Goal: Task Accomplishment & Management: Manage account settings

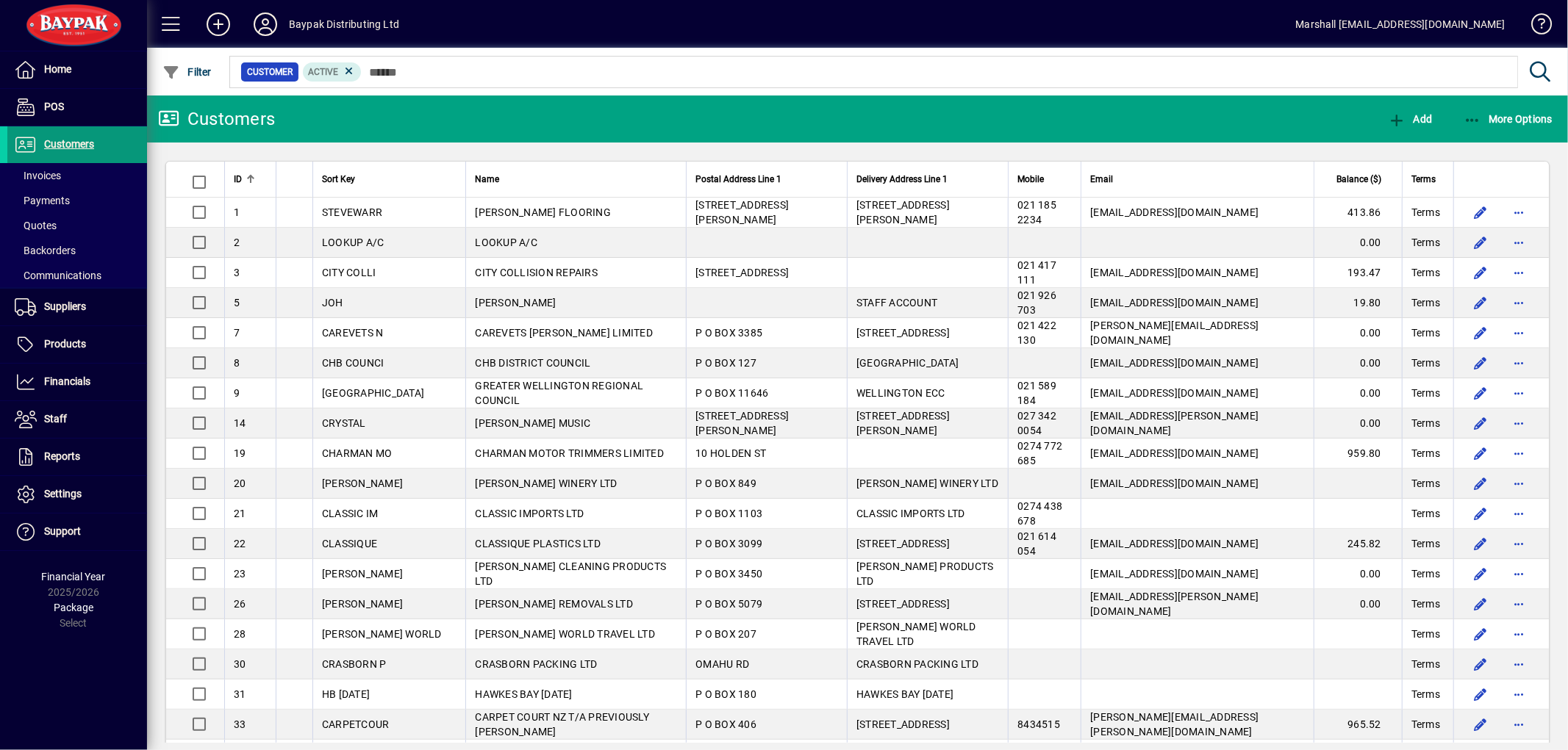
click at [86, 149] on span "Customers" at bounding box center [50, 145] width 86 height 18
click at [1467, 123] on icon "button" at bounding box center [1472, 120] width 19 height 15
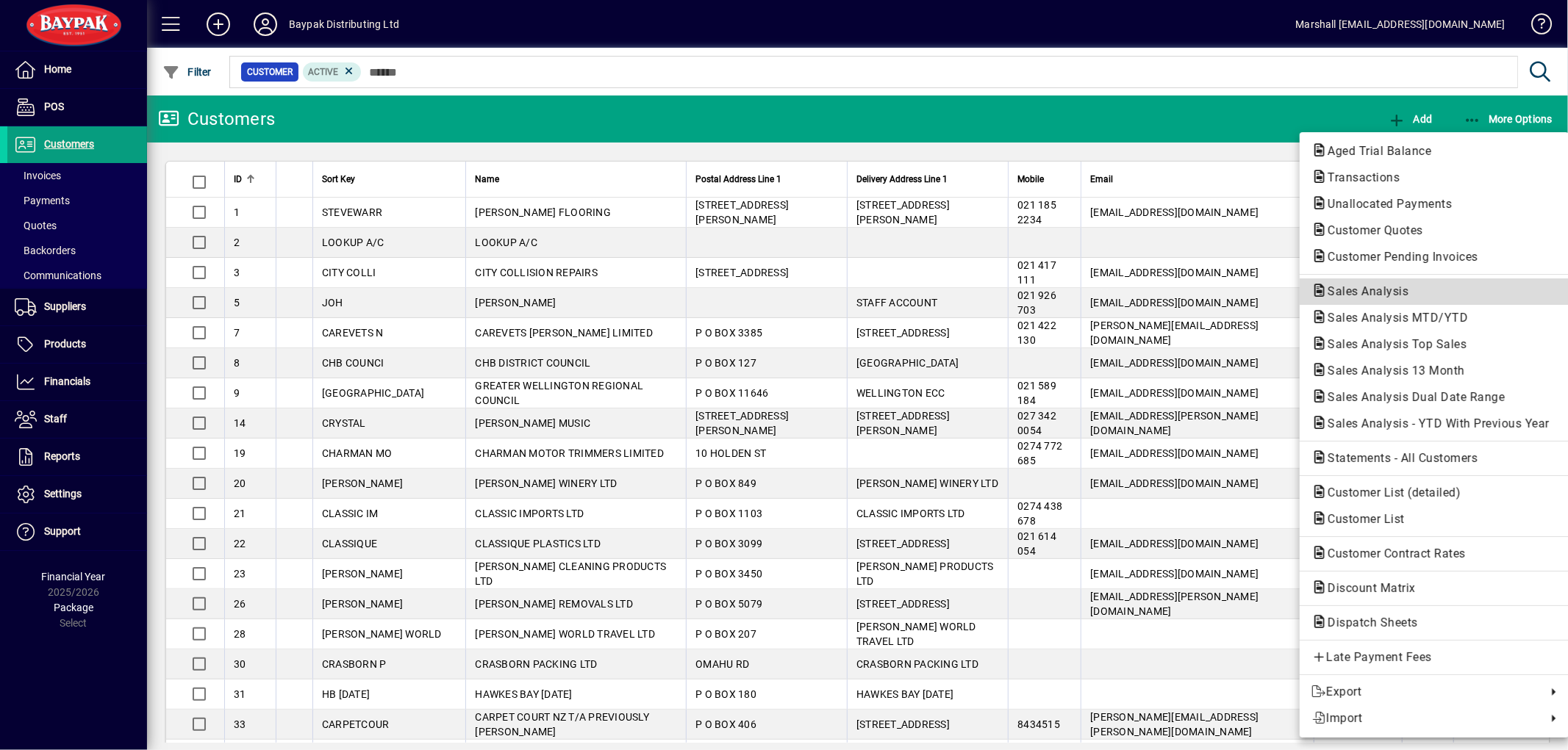
click at [1347, 289] on span "Sales Analysis" at bounding box center [1362, 292] width 104 height 14
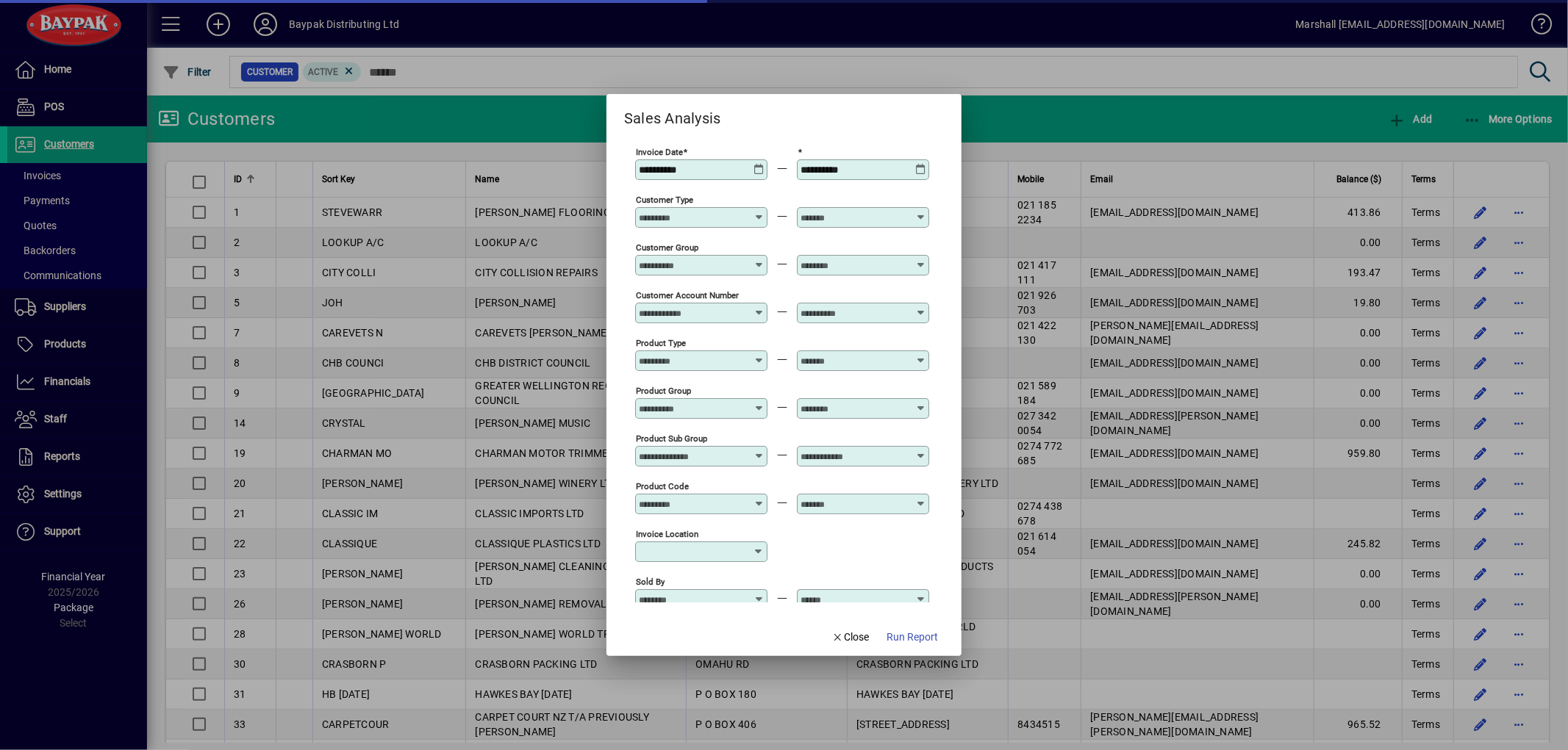
type input "**********"
click at [760, 164] on icon at bounding box center [759, 164] width 11 height 0
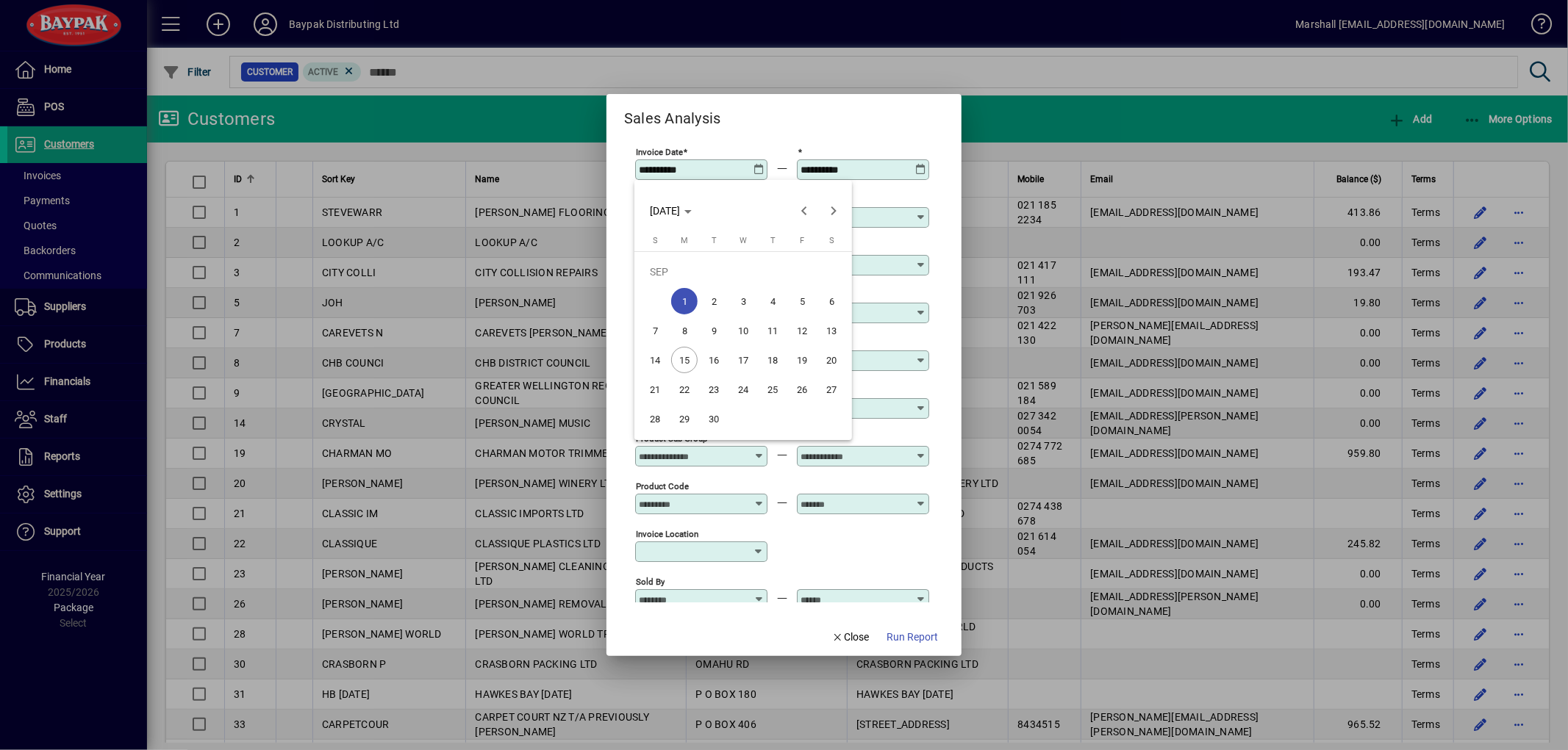
click at [686, 359] on span "15" at bounding box center [684, 360] width 27 height 27
type input "**********"
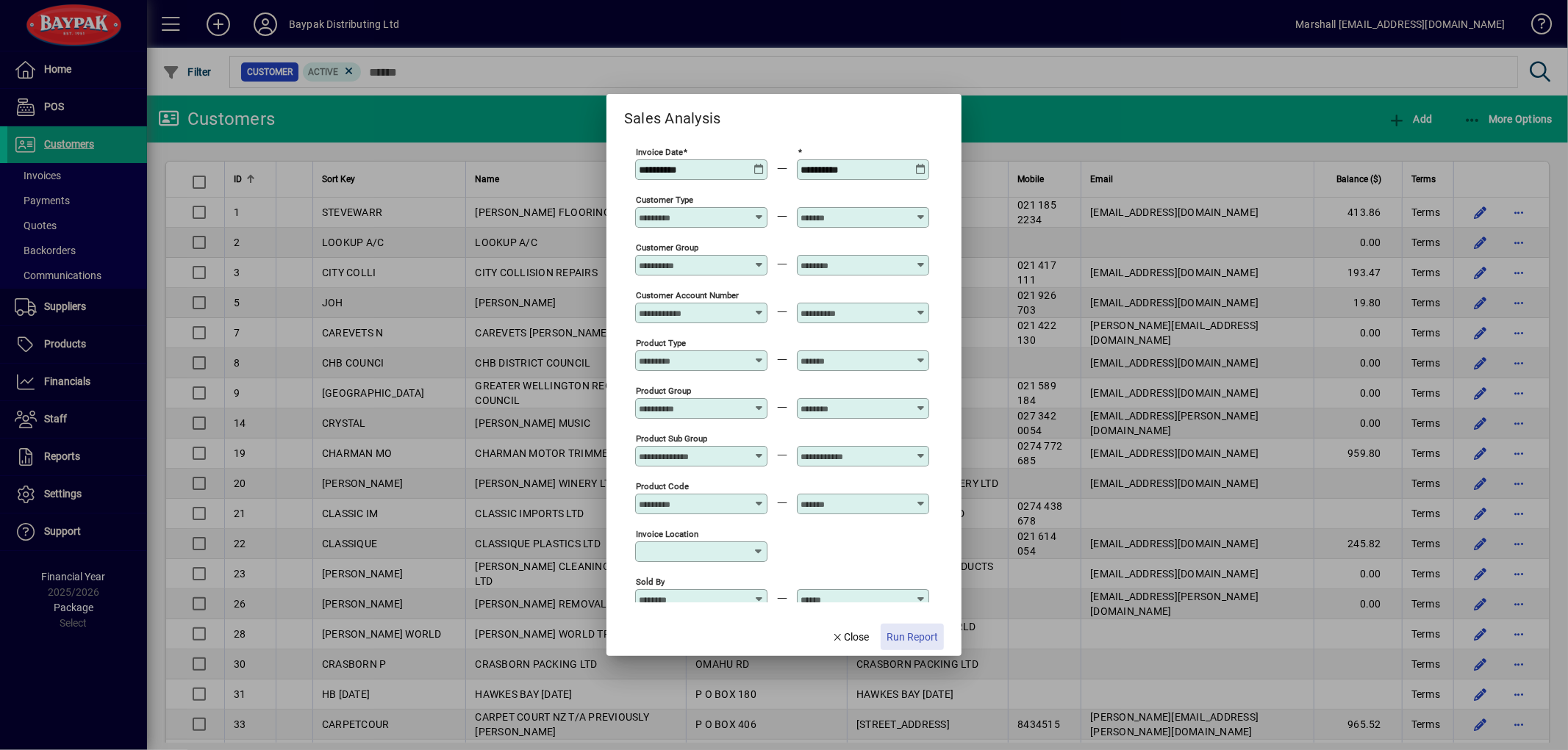
click at [915, 647] on span "button" at bounding box center [911, 637] width 63 height 36
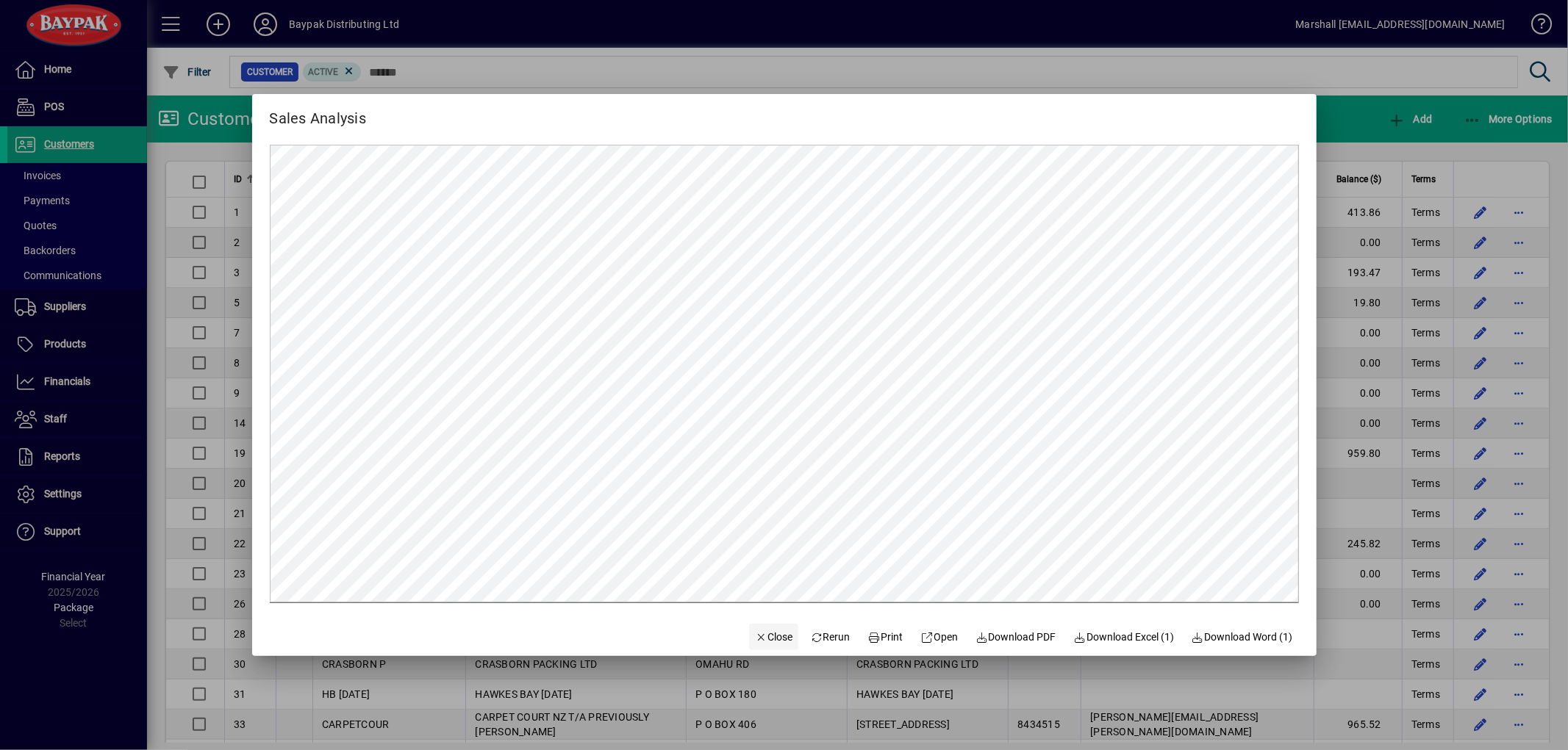
click at [771, 641] on span "Close" at bounding box center [773, 637] width 38 height 15
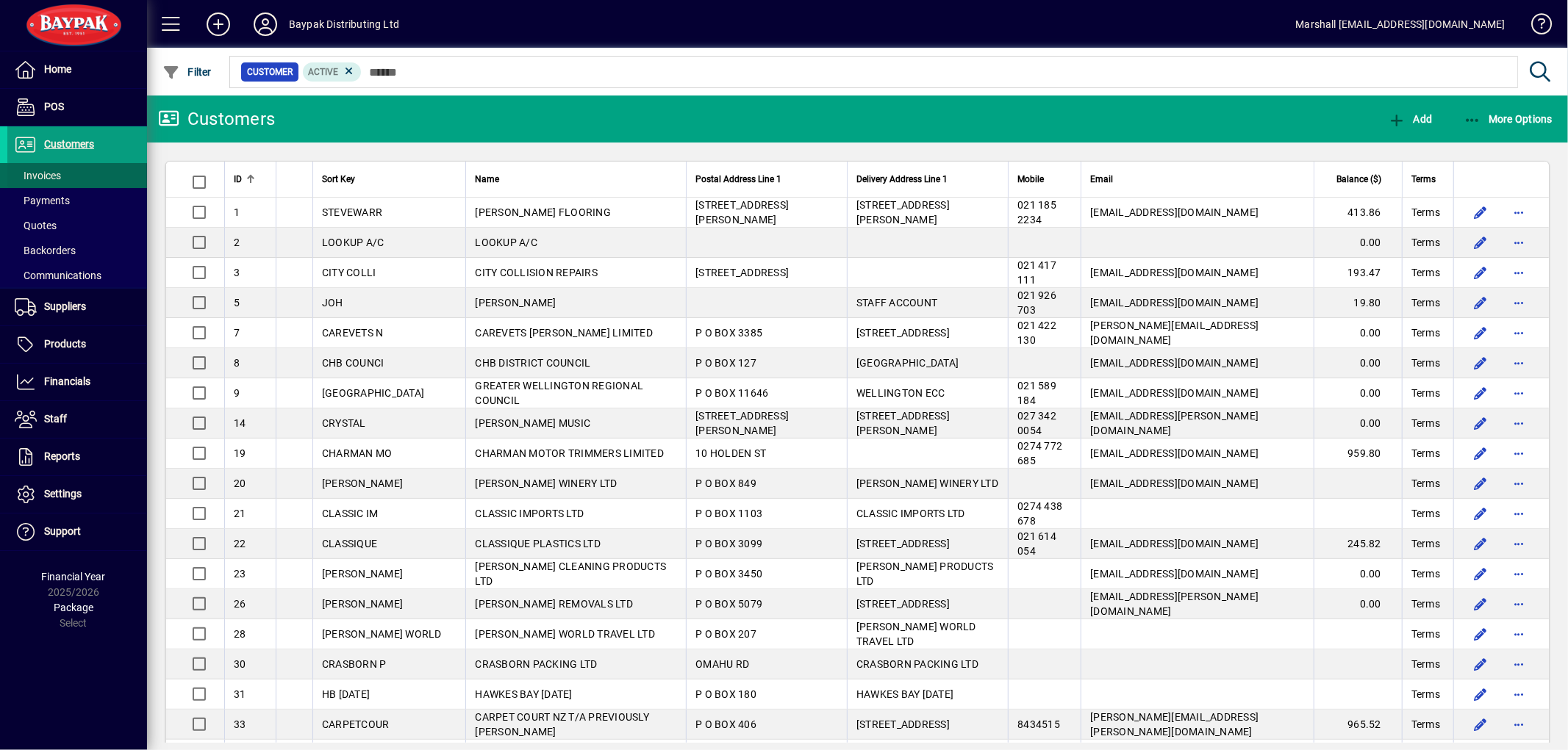
click at [56, 172] on span "Invoices" at bounding box center [38, 175] width 46 height 12
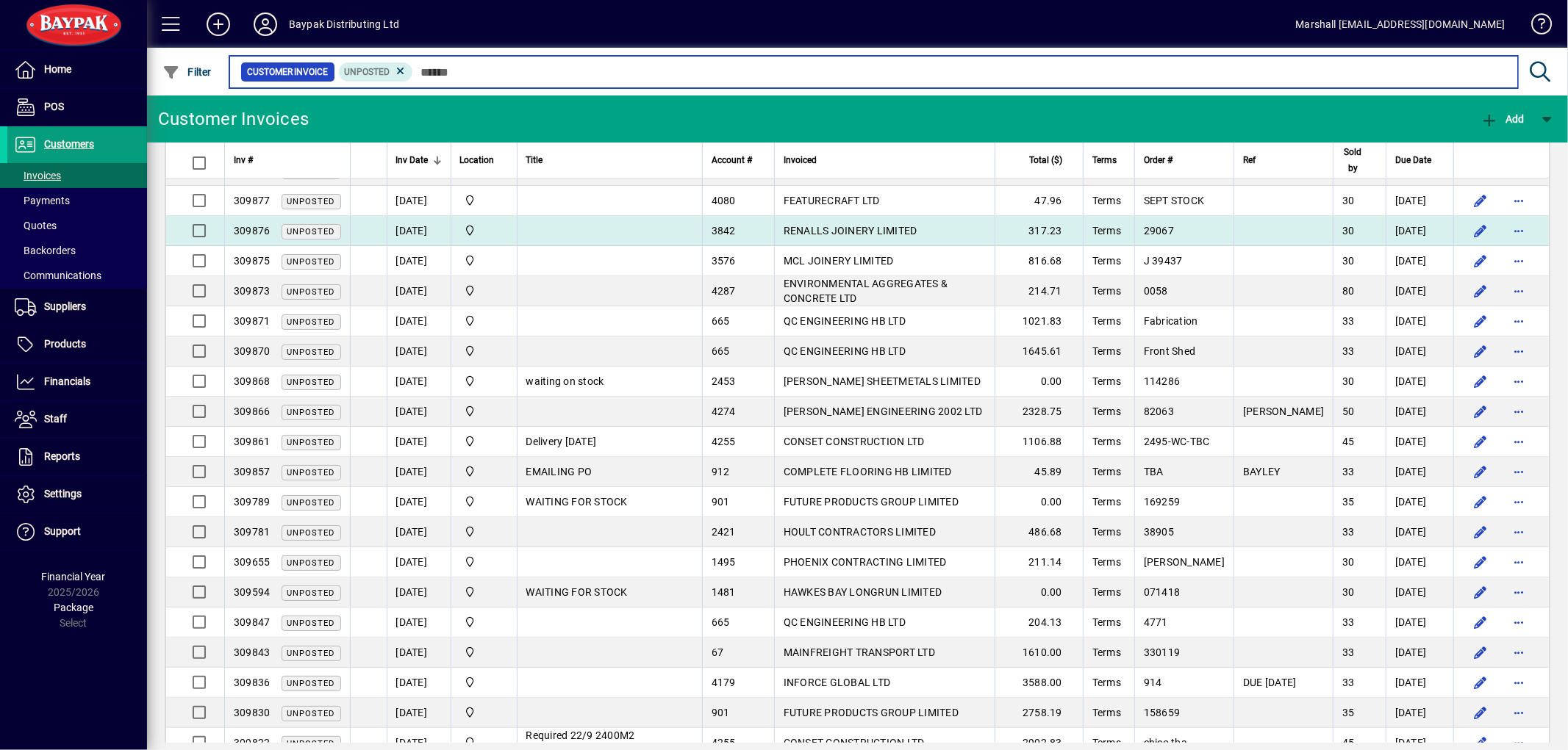
scroll to position [108, 0]
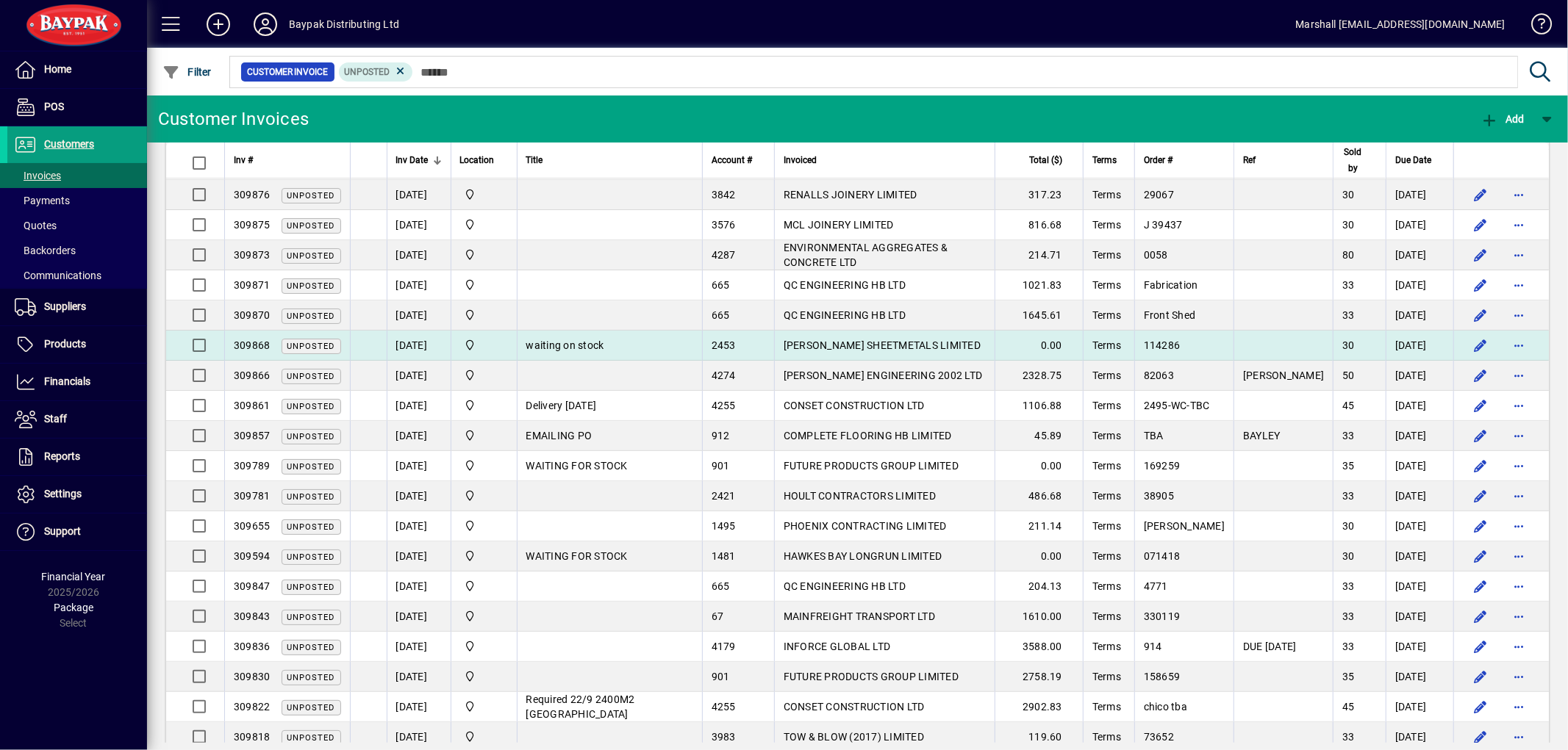
click at [880, 342] on span "[PERSON_NAME] SHEETMETALS LIMITED" at bounding box center [881, 345] width 197 height 12
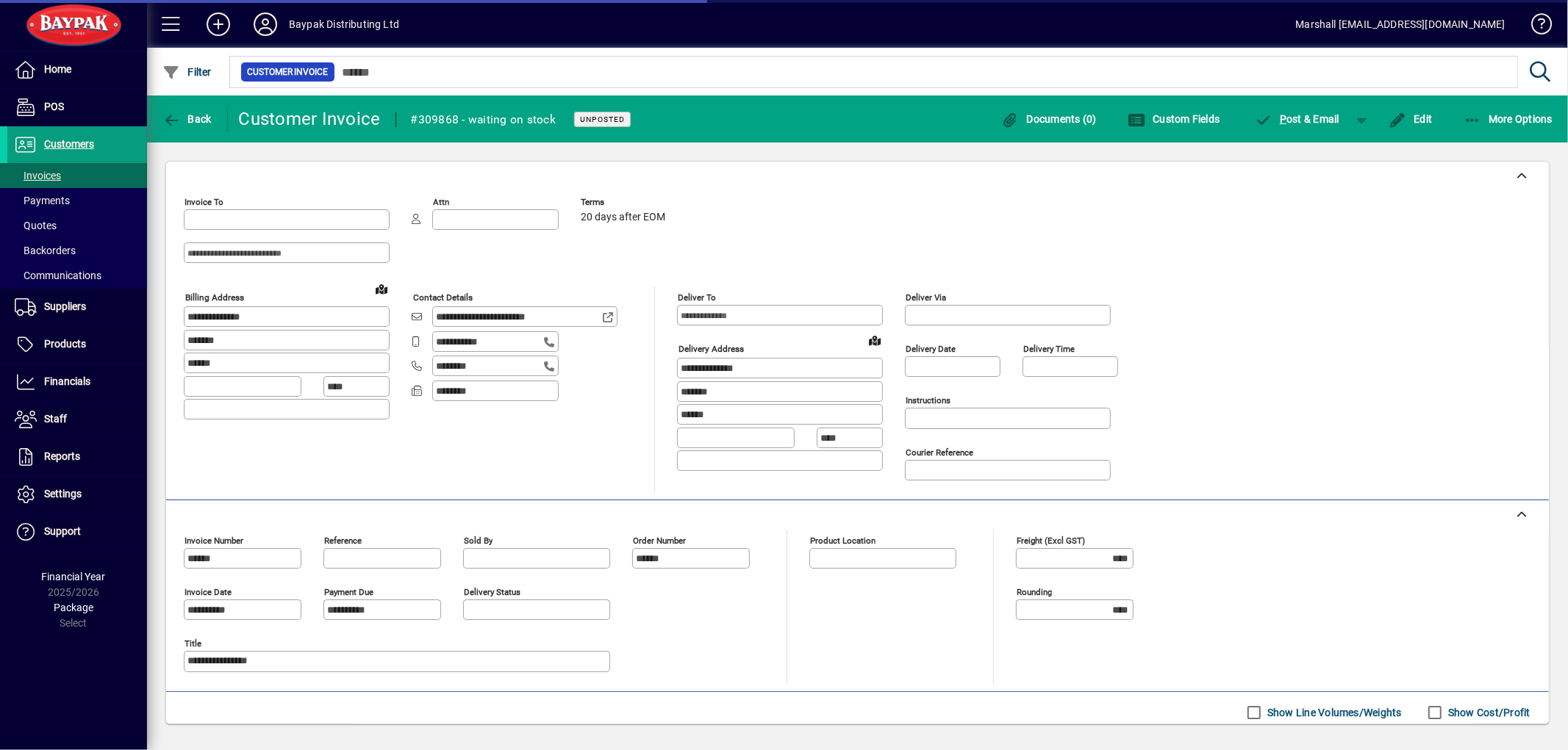
type input "**********"
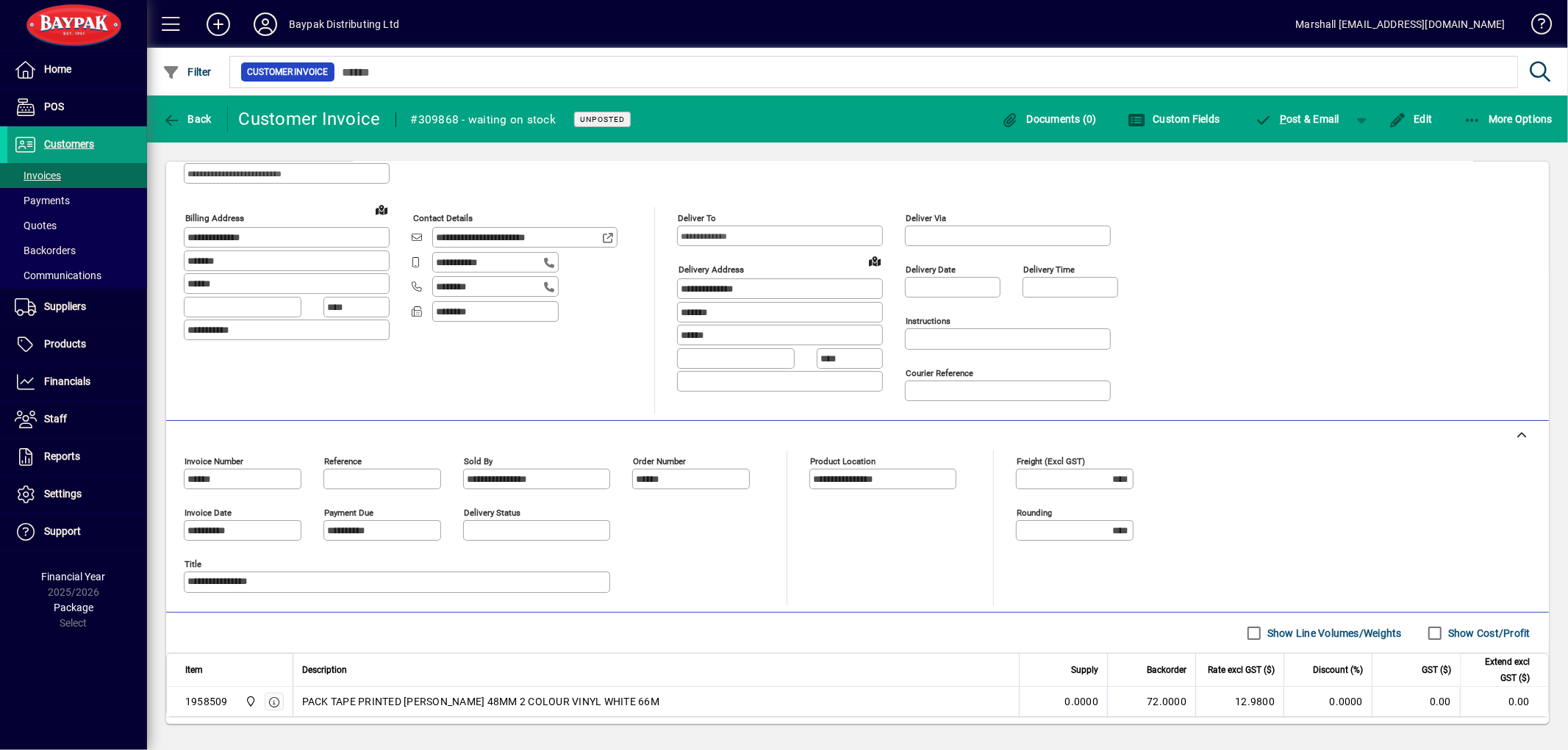
scroll to position [162, 0]
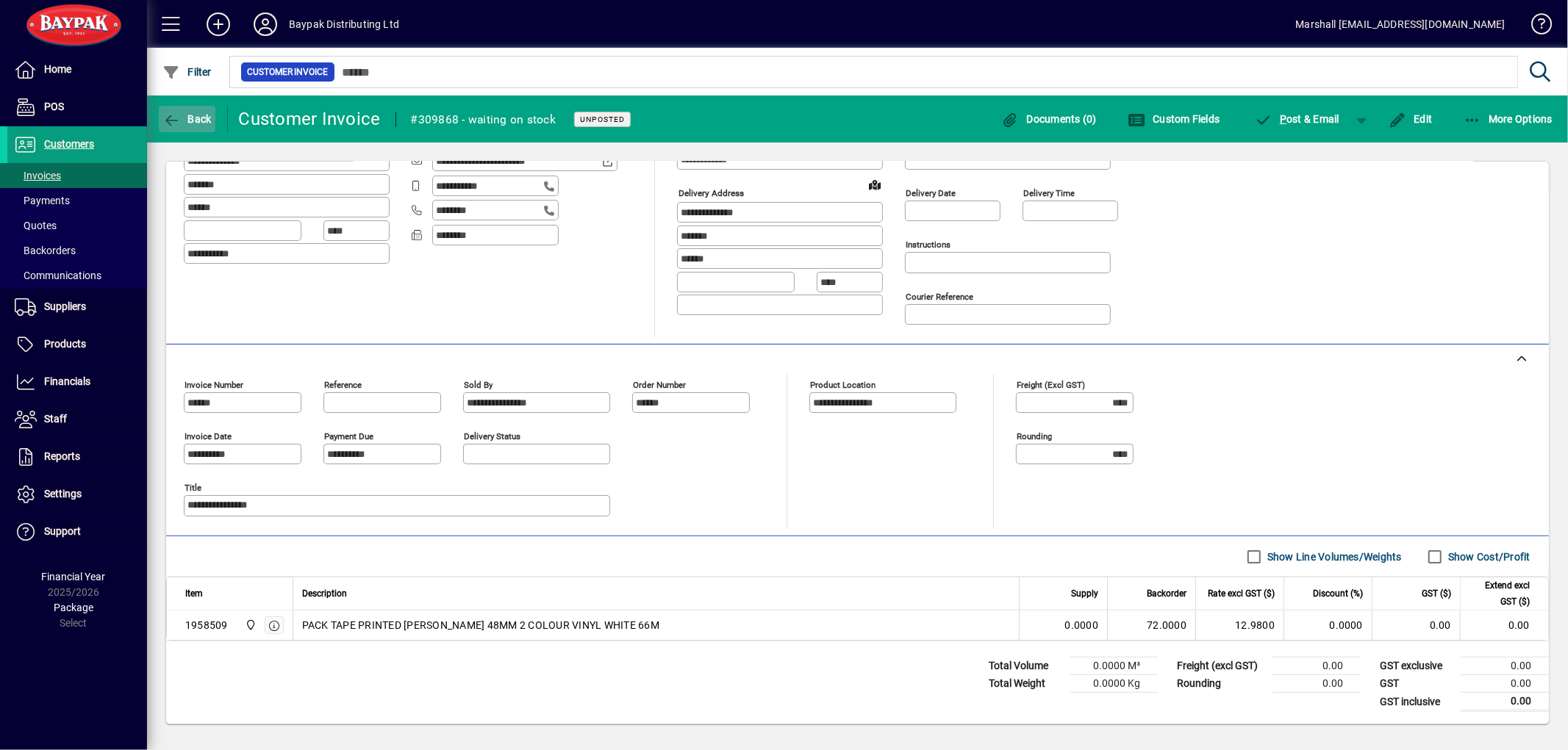
click at [175, 118] on icon "button" at bounding box center [172, 120] width 19 height 15
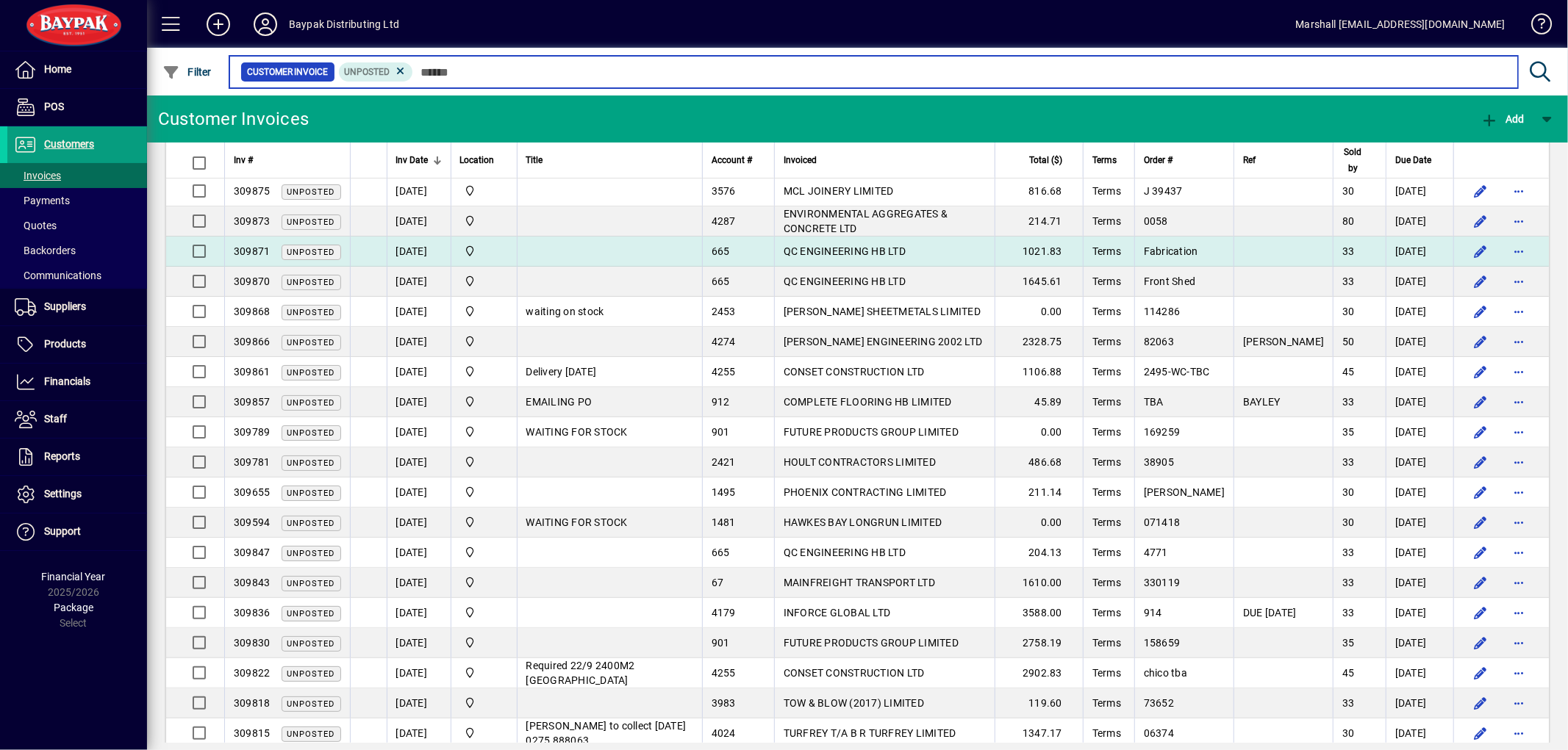
scroll to position [197, 0]
